Goal: Find specific page/section: Find specific page/section

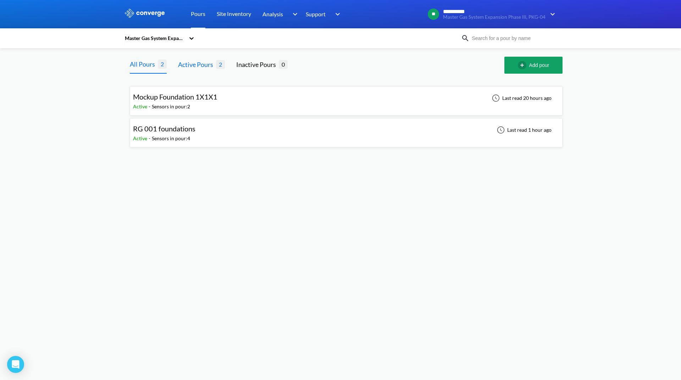
click at [194, 62] on div "Active Pours" at bounding box center [197, 65] width 38 height 10
click at [151, 60] on div "All Pours" at bounding box center [144, 65] width 28 height 10
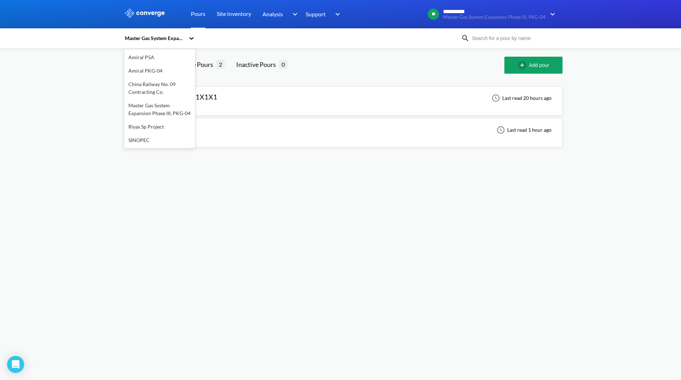
click at [184, 40] on div "Master Gas System Expansion Phase III, PKG-04" at bounding box center [154, 38] width 61 height 8
click at [168, 125] on div "Riyas Sp Project" at bounding box center [159, 126] width 71 height 13
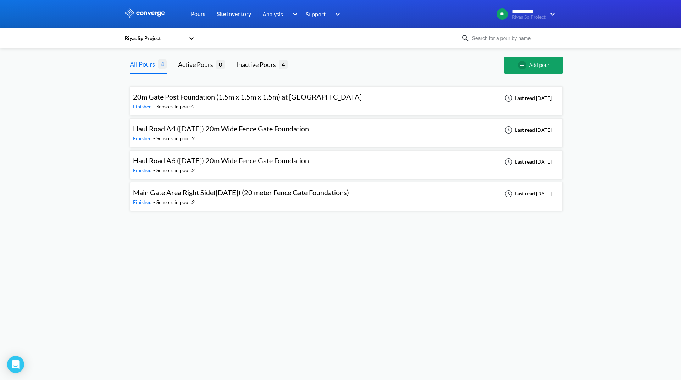
click at [174, 35] on div "Riyas Sp Project" at bounding box center [154, 38] width 61 height 8
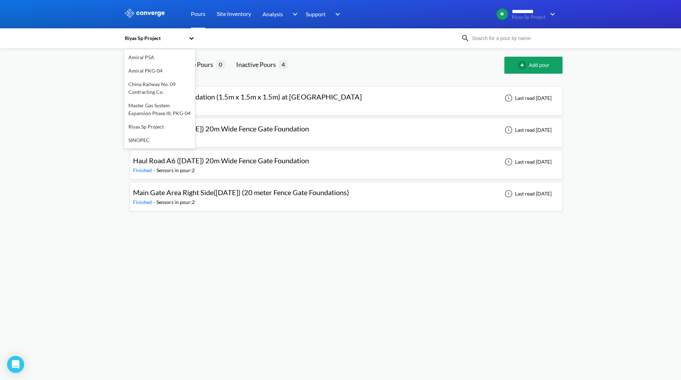
click at [145, 61] on div "Amiral P5A" at bounding box center [159, 57] width 71 height 13
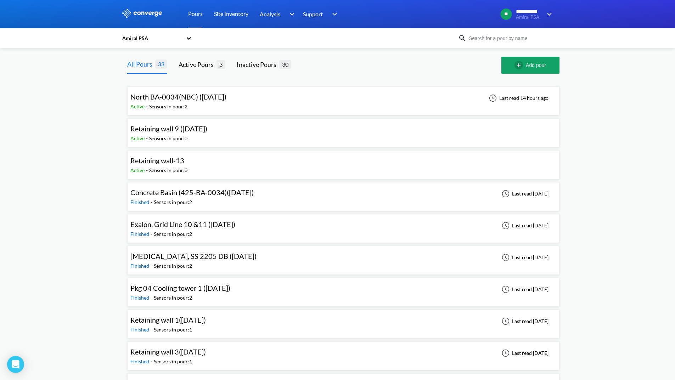
click at [192, 94] on span "North BA-0034(NBC) (14.8.25)" at bounding box center [178, 97] width 96 height 9
